Goal: Task Accomplishment & Management: Use online tool/utility

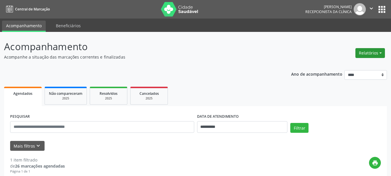
click at [372, 50] on button "Relatórios" at bounding box center [370, 53] width 30 height 10
click at [364, 52] on button "Relatórios" at bounding box center [370, 53] width 30 height 10
click at [346, 65] on link "Agendamentos" at bounding box center [354, 65] width 62 height 8
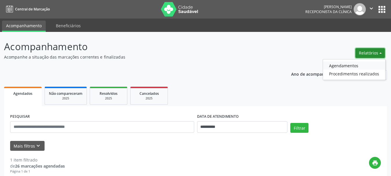
select select "*"
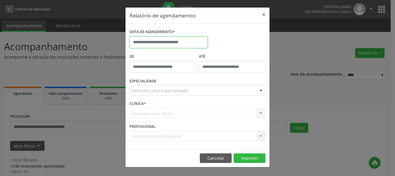
click at [165, 40] on input "text" at bounding box center [169, 42] width 78 height 12
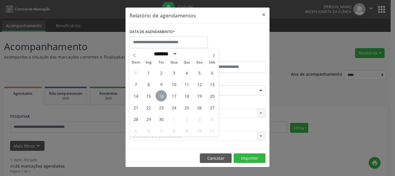
click at [158, 97] on span "16" at bounding box center [161, 95] width 11 height 11
type input "**********"
click at [158, 97] on span "16" at bounding box center [161, 95] width 11 height 11
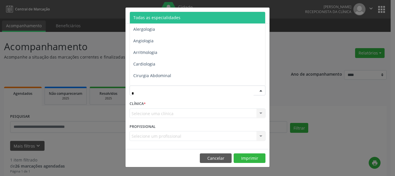
type input "**"
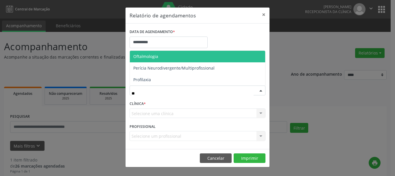
click at [153, 58] on span "Oftalmologia" at bounding box center [145, 56] width 25 height 5
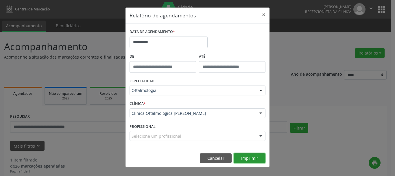
click at [251, 159] on button "Imprimir" at bounding box center [250, 158] width 32 height 10
